Goal: Task Accomplishment & Management: Use online tool/utility

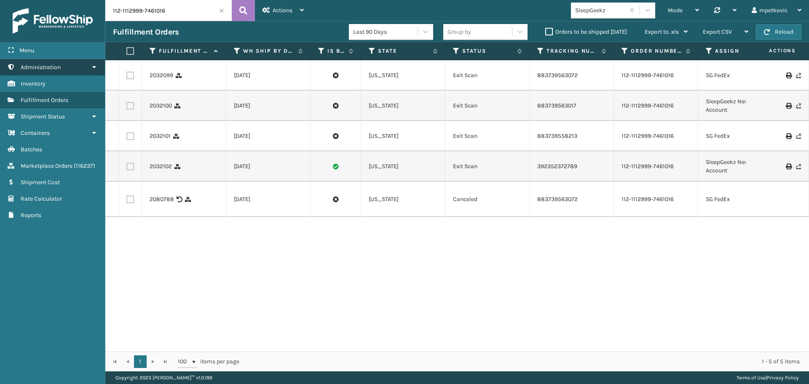
click at [53, 67] on span "Administration" at bounding box center [41, 67] width 40 height 7
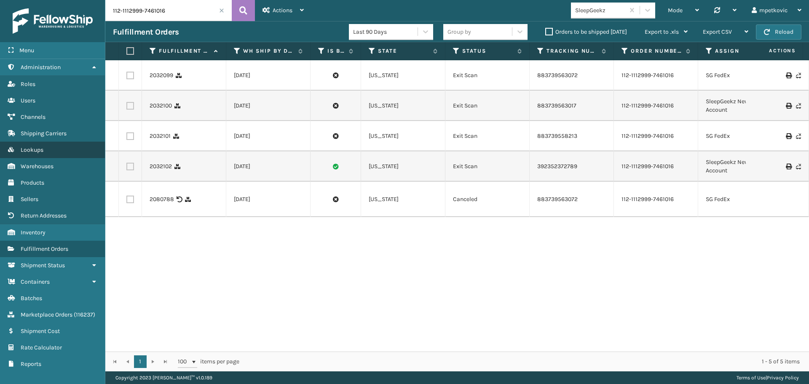
click at [44, 148] on link "Lookups" at bounding box center [52, 150] width 105 height 16
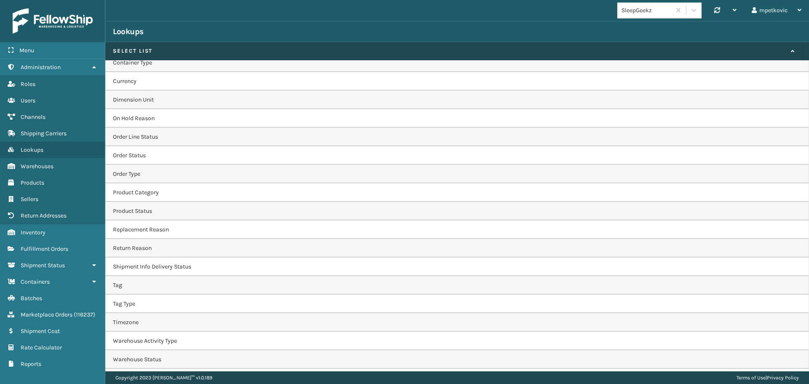
scroll to position [227, 0]
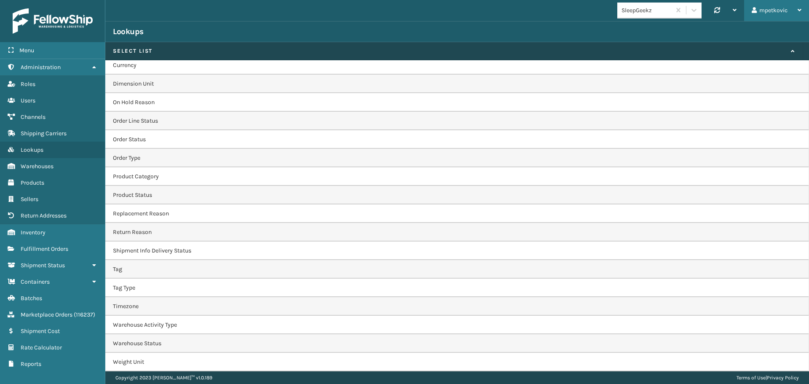
click at [792, 8] on div "mpetkovic" at bounding box center [777, 10] width 50 height 21
click at [748, 29] on li "Log Out" at bounding box center [752, 32] width 113 height 23
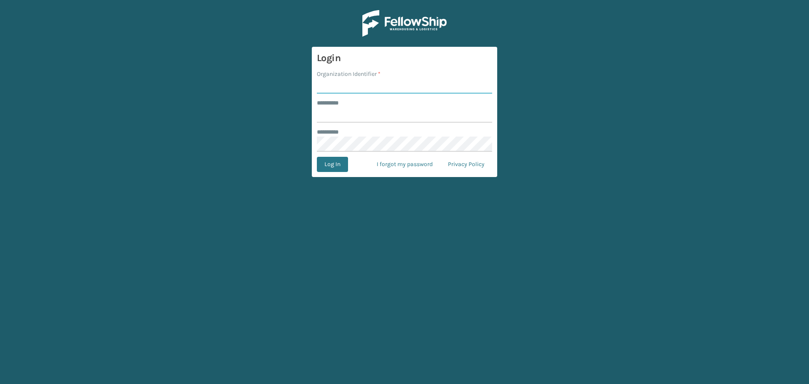
click at [375, 88] on input "Organization Identifier *" at bounding box center [404, 85] width 175 height 15
type input "superadminorganization"
click at [376, 115] on input "******** *" at bounding box center [404, 114] width 175 height 15
type input "*********"
click at [341, 162] on button "Log In" at bounding box center [332, 164] width 31 height 15
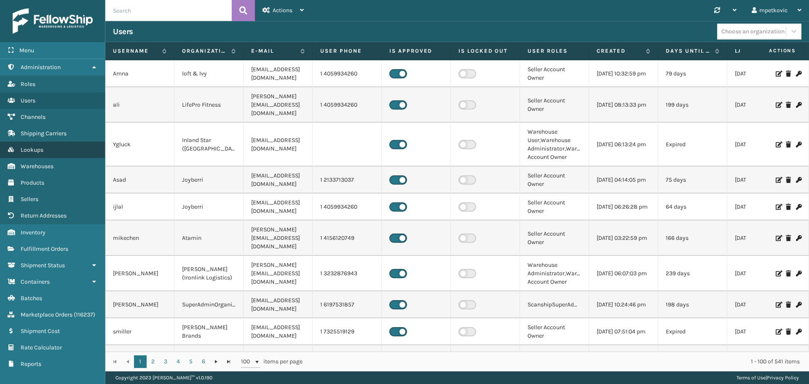
click at [51, 150] on link "Lookups" at bounding box center [52, 150] width 105 height 16
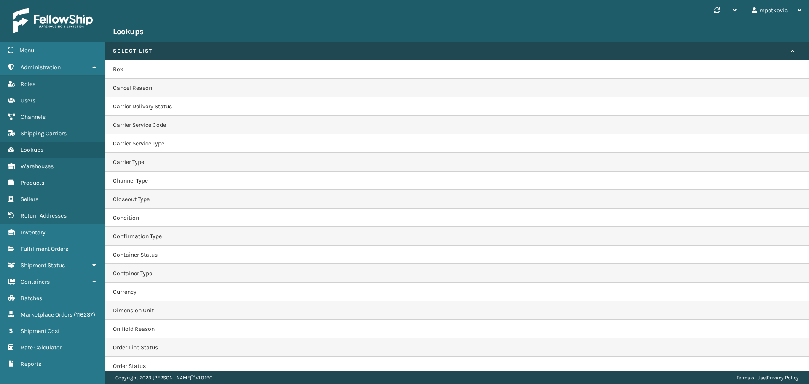
scroll to position [245, 0]
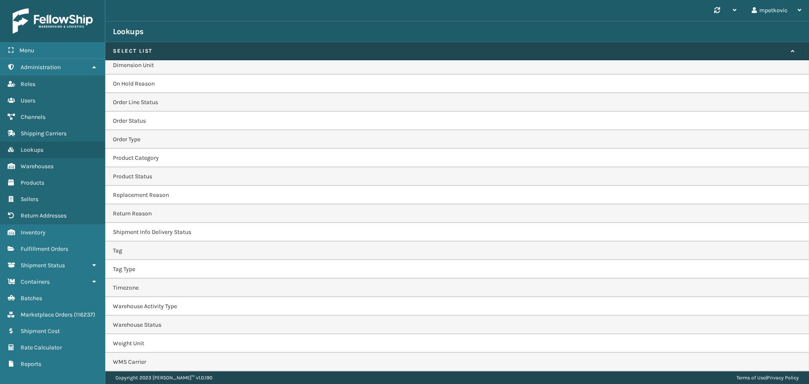
click at [166, 361] on td "WMS Carrier" at bounding box center [457, 362] width 704 height 19
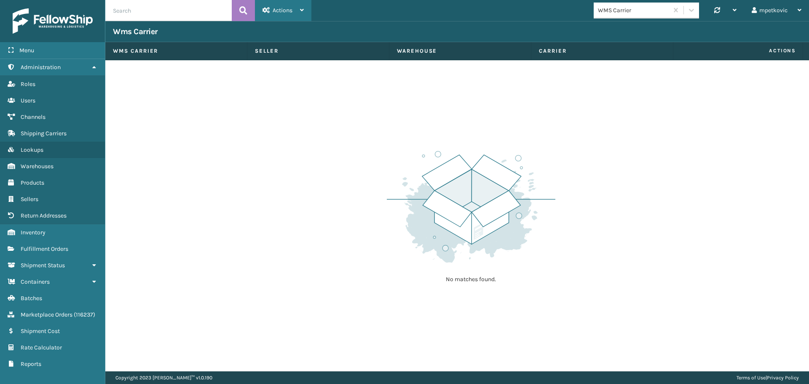
click at [279, 12] on span "Actions" at bounding box center [283, 10] width 20 height 7
click at [298, 30] on button "New Wms Carrier" at bounding box center [311, 32] width 113 height 22
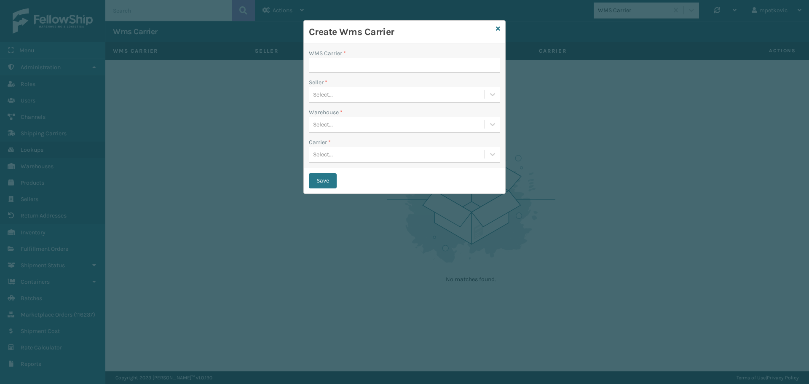
click at [360, 95] on div "Select..." at bounding box center [397, 95] width 176 height 14
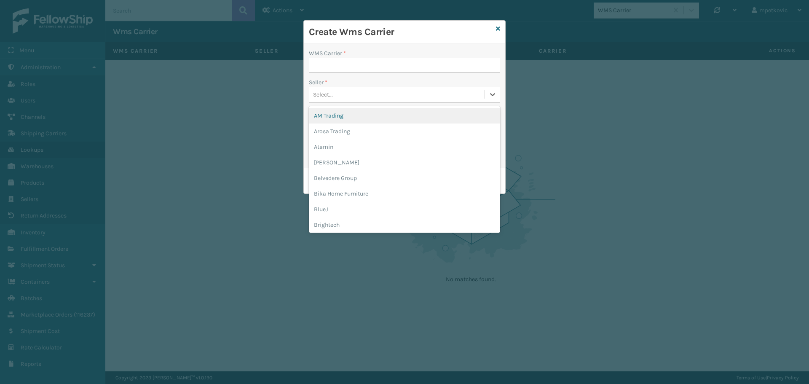
click at [359, 96] on div "Select..." at bounding box center [397, 95] width 176 height 14
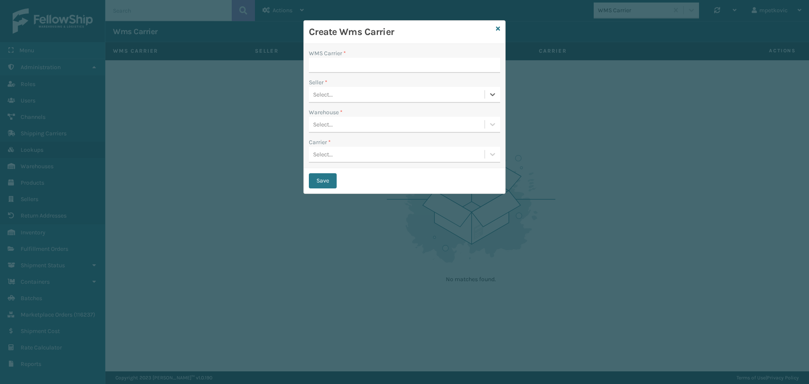
click at [346, 147] on div "Select..." at bounding box center [397, 154] width 176 height 14
drag, startPoint x: 347, startPoint y: 152, endPoint x: 341, endPoint y: 97, distance: 55.5
click at [347, 145] on div "Carrier * 0 results available. Use Up and Down to choose options, press Enter t…" at bounding box center [404, 150] width 191 height 25
click at [339, 86] on div "Seller *" at bounding box center [404, 82] width 191 height 9
click at [339, 91] on div "Select..." at bounding box center [397, 95] width 176 height 14
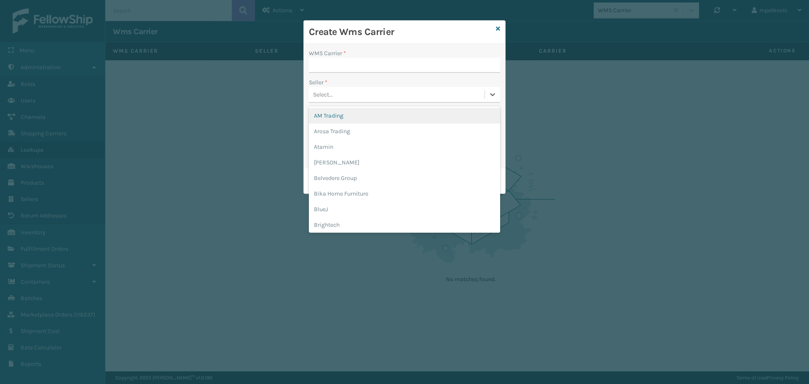
click at [343, 119] on div "AM Trading" at bounding box center [404, 116] width 191 height 16
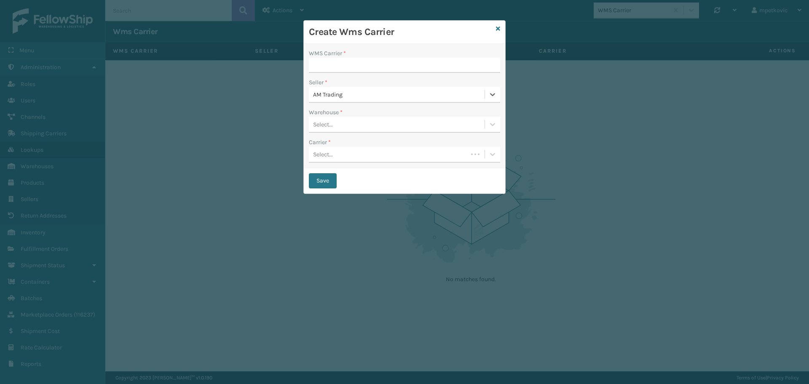
click at [341, 148] on div "Select..." at bounding box center [388, 154] width 159 height 14
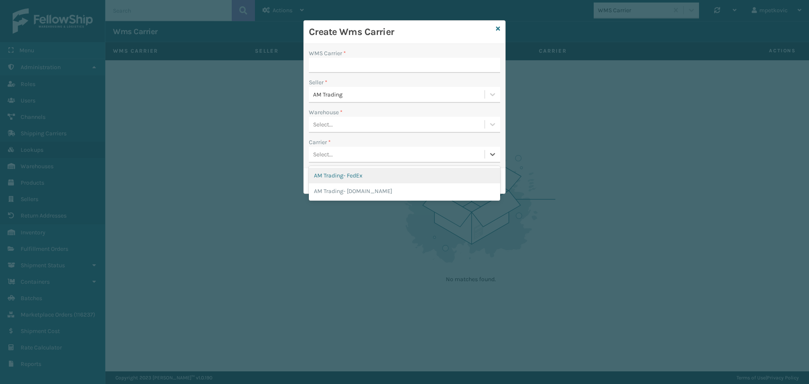
click at [452, 42] on div "Create Wms Carrier" at bounding box center [404, 32] width 201 height 23
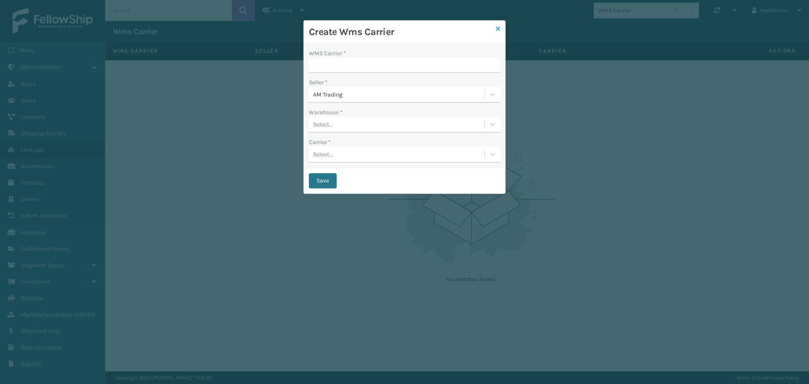
click at [498, 28] on icon at bounding box center [498, 29] width 4 height 6
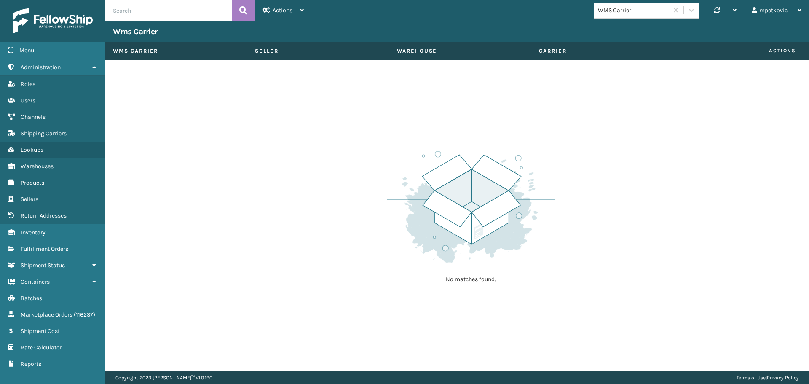
click at [237, 162] on div "No matches found." at bounding box center [457, 215] width 704 height 311
click at [233, 131] on div "No matches found." at bounding box center [457, 215] width 704 height 311
click at [200, 105] on div "No matches found." at bounding box center [457, 215] width 704 height 311
click at [48, 251] on span "Fulfillment Orders" at bounding box center [45, 248] width 48 height 7
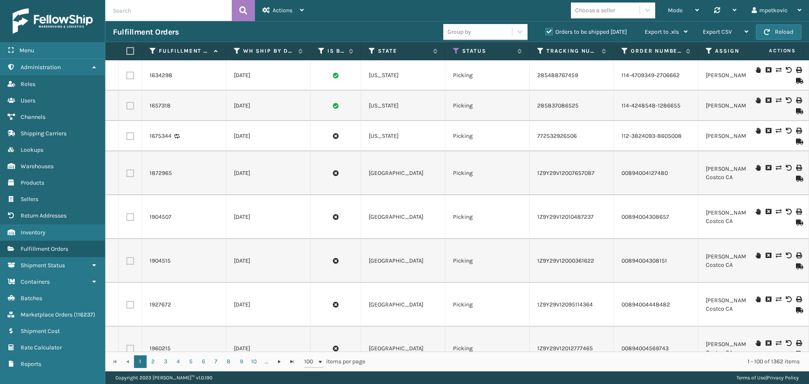
click at [292, 28] on div "Fulfillment Orders" at bounding box center [278, 32] width 330 height 10
click at [388, 30] on div "Fulfillment Orders" at bounding box center [278, 32] width 330 height 10
click at [316, 31] on div "Fulfillment Orders" at bounding box center [278, 32] width 330 height 10
click at [266, 32] on div "Fulfillment Orders" at bounding box center [278, 32] width 330 height 10
click at [296, 27] on div "Fulfillment Orders" at bounding box center [278, 32] width 330 height 10
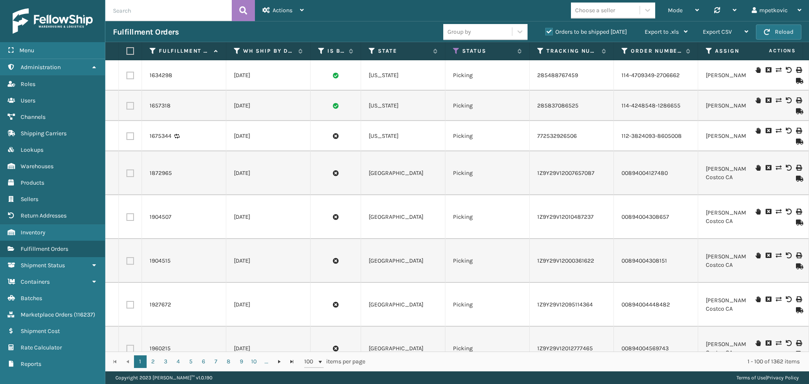
click at [278, 28] on div "Fulfillment Orders" at bounding box center [278, 32] width 330 height 10
click at [223, 32] on div "Fulfillment Orders" at bounding box center [278, 32] width 330 height 10
click at [193, 32] on div "Fulfillment Orders" at bounding box center [278, 32] width 330 height 10
click at [257, 30] on div "Fulfillment Orders" at bounding box center [278, 32] width 330 height 10
click at [269, 32] on div "Fulfillment Orders" at bounding box center [278, 32] width 330 height 10
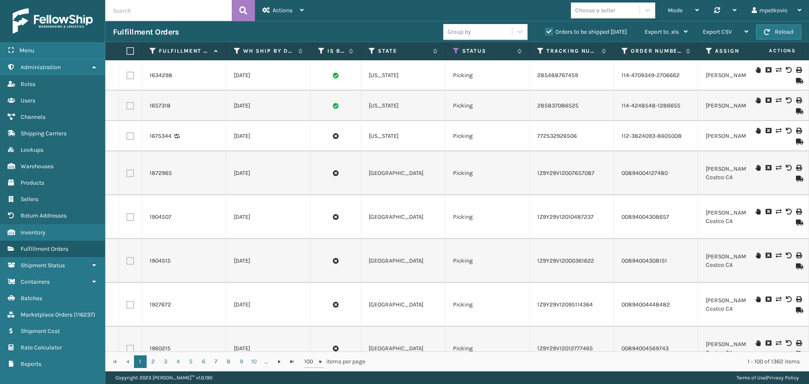
click at [266, 28] on div "Fulfillment Orders" at bounding box center [278, 32] width 330 height 10
drag, startPoint x: 372, startPoint y: 33, endPoint x: 391, endPoint y: 28, distance: 20.4
click at [373, 32] on div "Fulfillment Orders" at bounding box center [278, 32] width 330 height 10
click at [387, 29] on div "Fulfillment Orders" at bounding box center [278, 32] width 330 height 10
